Goal: Obtain resource: Download file/media

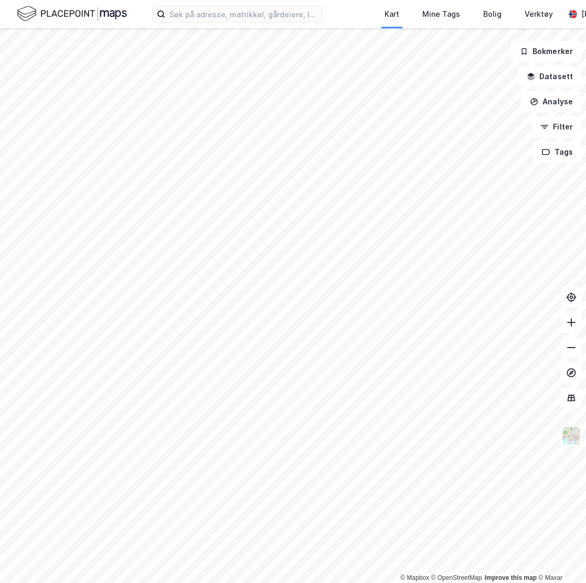
click at [224, 5] on div "Kart Mine Tags Bolig Verktøy [PERSON_NAME]" at bounding box center [293, 14] width 586 height 28
click at [224, 7] on input at bounding box center [243, 14] width 157 height 16
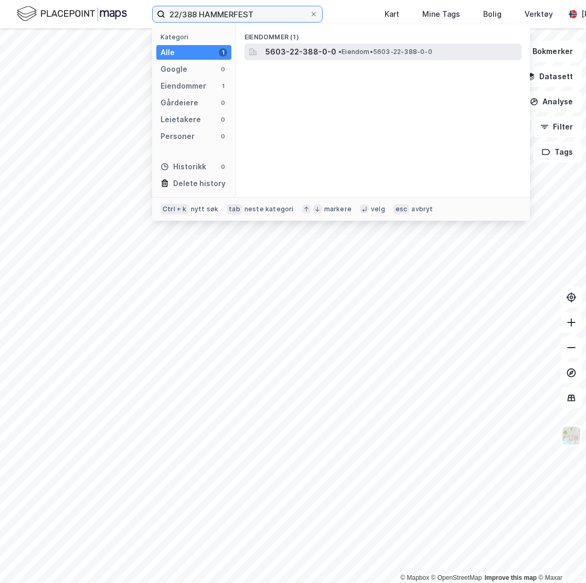
type input "22/388 HAMMERFEST"
click at [353, 44] on div "5603-22-388-0-0 • Eiendom • 5603-22-388-0-0" at bounding box center [382, 52] width 277 height 17
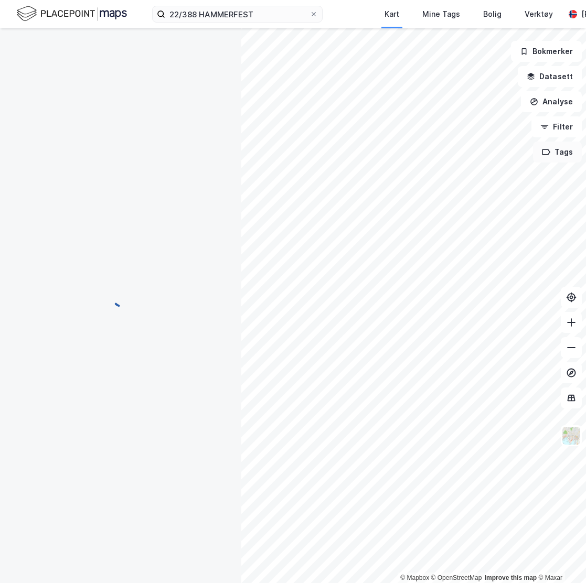
scroll to position [1, 0]
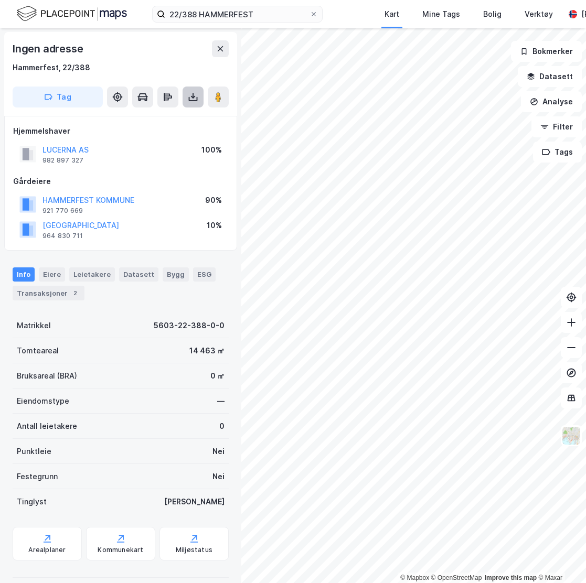
click at [192, 96] on icon at bounding box center [193, 97] width 10 height 10
click at [171, 120] on div "Last ned grunnbok" at bounding box center [141, 118] width 61 height 8
